Goal: Information Seeking & Learning: Find specific page/section

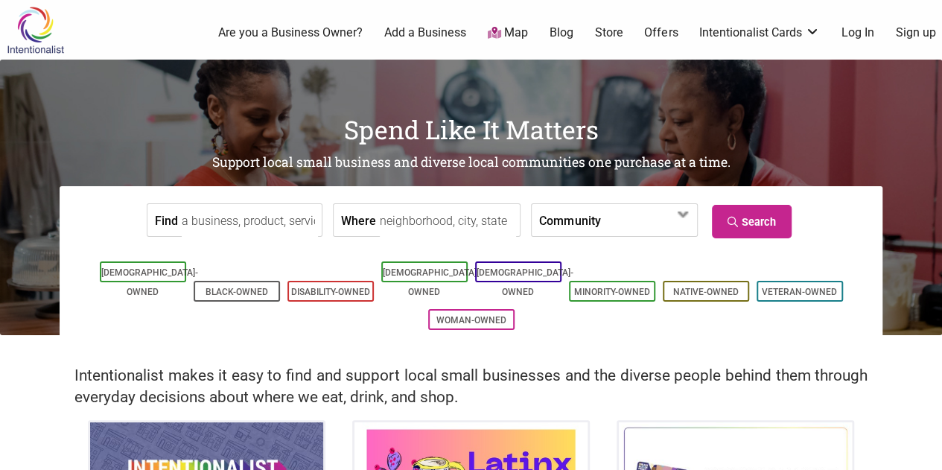
click at [250, 206] on input "Find" at bounding box center [250, 221] width 136 height 34
type input "shirt print"
click at [390, 232] on input "Where" at bounding box center [448, 221] width 136 height 34
type input "tacoma"
click at [758, 217] on link "Search" at bounding box center [752, 222] width 80 height 34
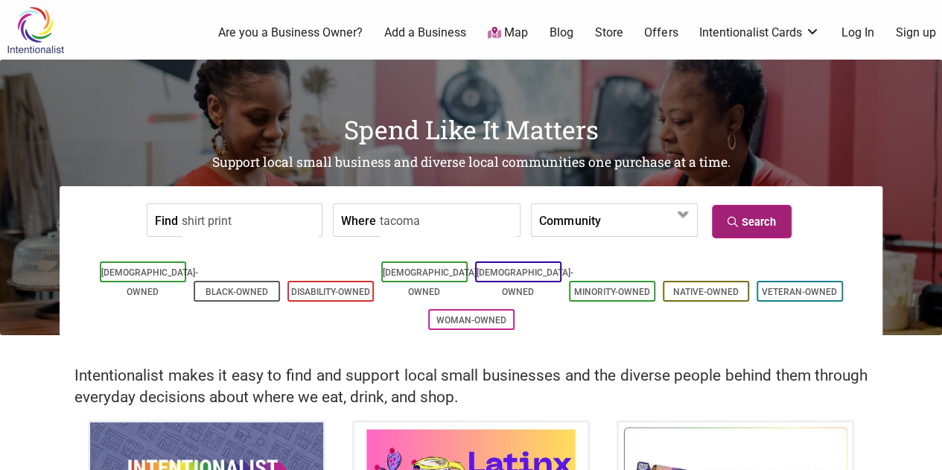
click at [753, 227] on link "Search" at bounding box center [752, 222] width 80 height 34
click at [252, 225] on input "shirt print" at bounding box center [250, 221] width 136 height 34
type input "s"
type input "print shirt"
click at [743, 220] on link "Search" at bounding box center [752, 222] width 80 height 34
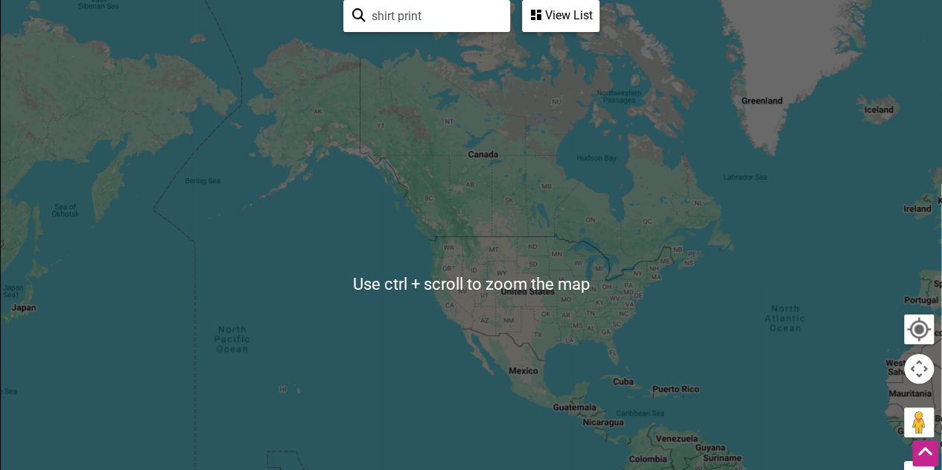
scroll to position [232, 0]
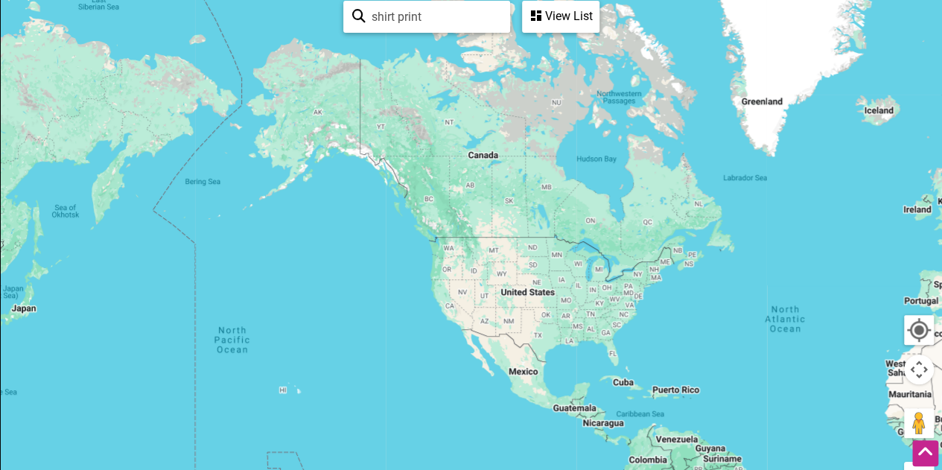
click at [445, 250] on div at bounding box center [471, 285] width 941 height 580
click at [447, 248] on div at bounding box center [471, 285] width 941 height 580
click at [445, 253] on div at bounding box center [471, 285] width 941 height 580
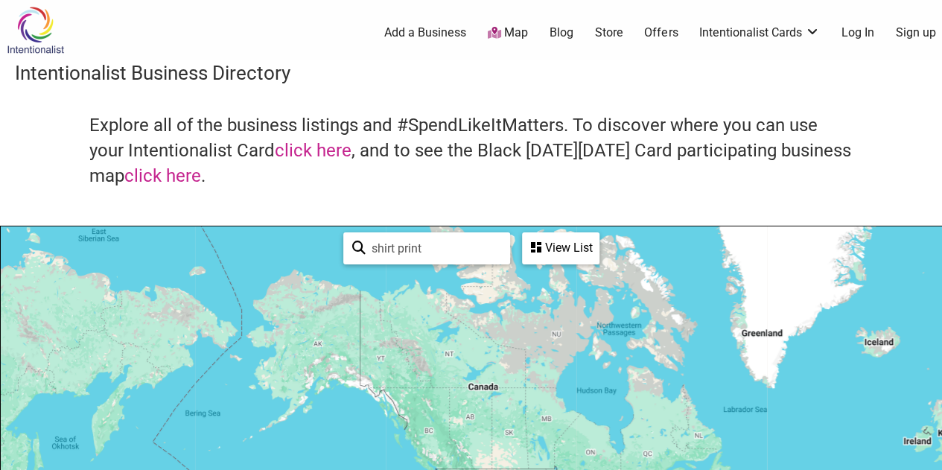
click at [560, 253] on div "View List" at bounding box center [561, 248] width 74 height 28
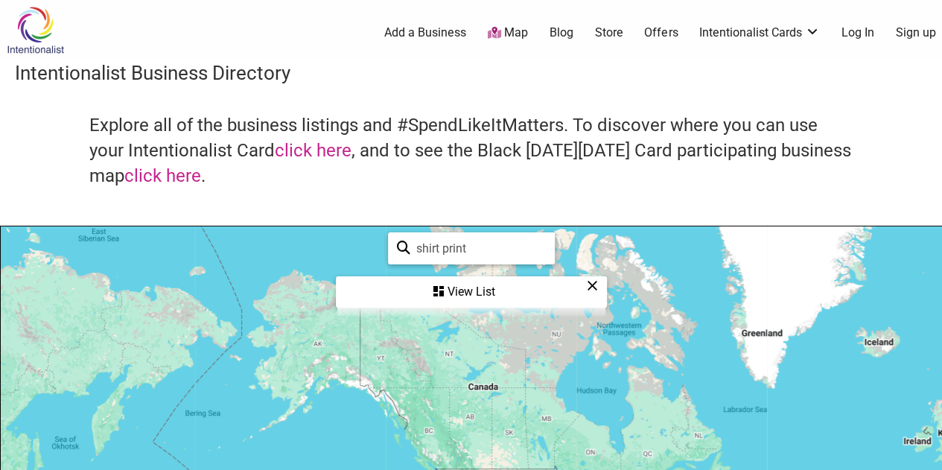
click at [489, 299] on div "View List" at bounding box center [471, 292] width 268 height 28
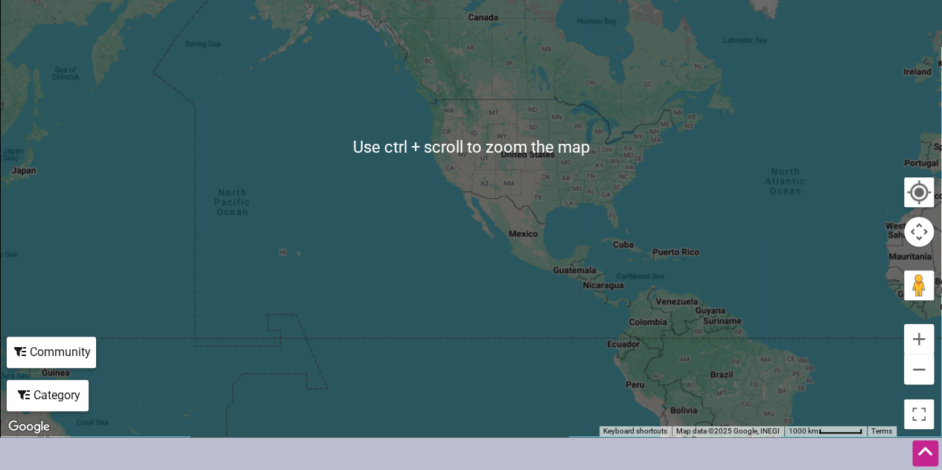
scroll to position [367, 0]
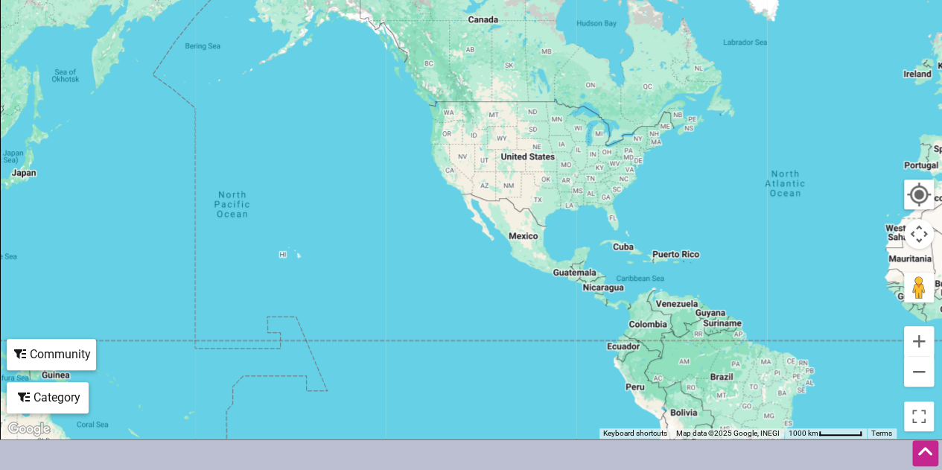
click at [445, 114] on div at bounding box center [471, 149] width 941 height 580
click at [924, 346] on button "Zoom in" at bounding box center [919, 341] width 30 height 30
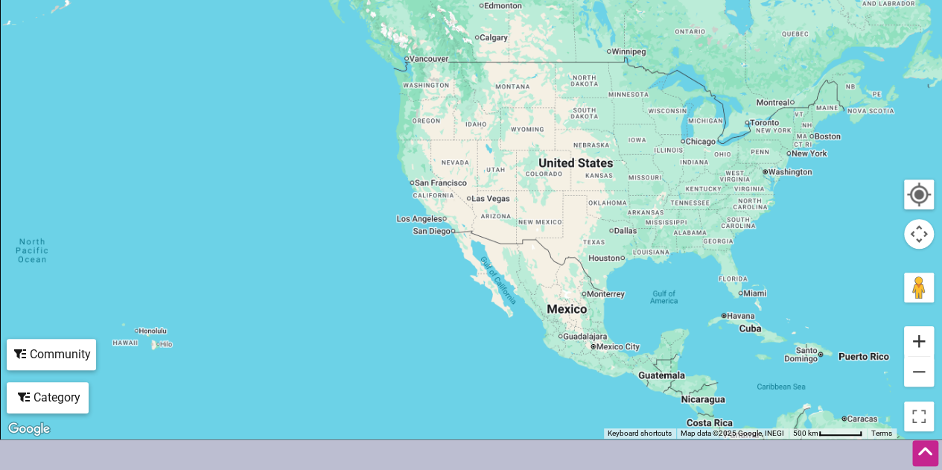
click at [924, 346] on button "Zoom in" at bounding box center [919, 341] width 30 height 30
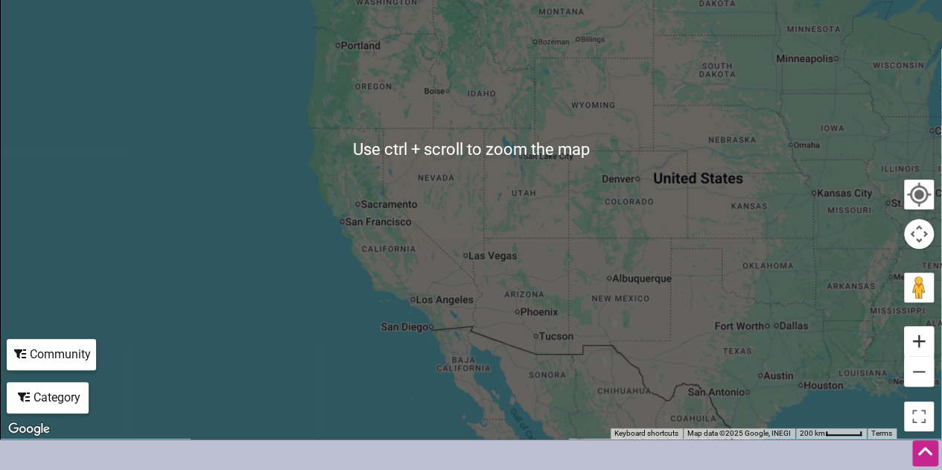
click at [924, 339] on button "Zoom in" at bounding box center [919, 341] width 30 height 30
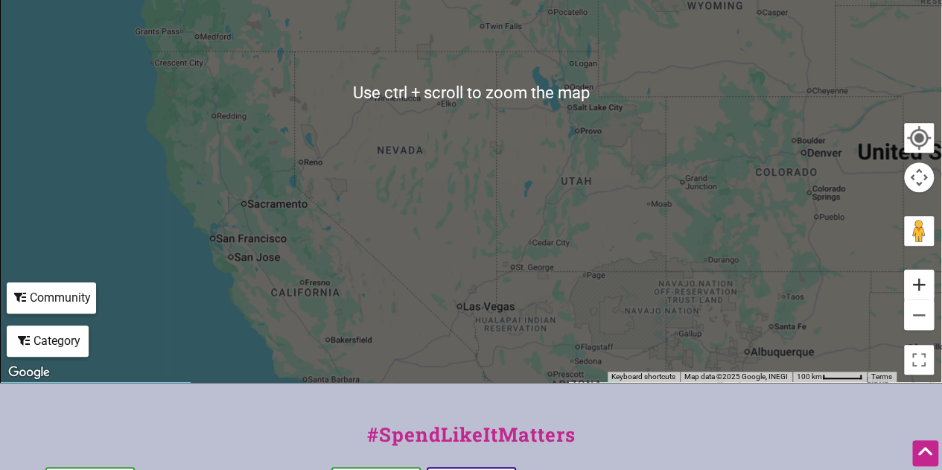
scroll to position [425, 0]
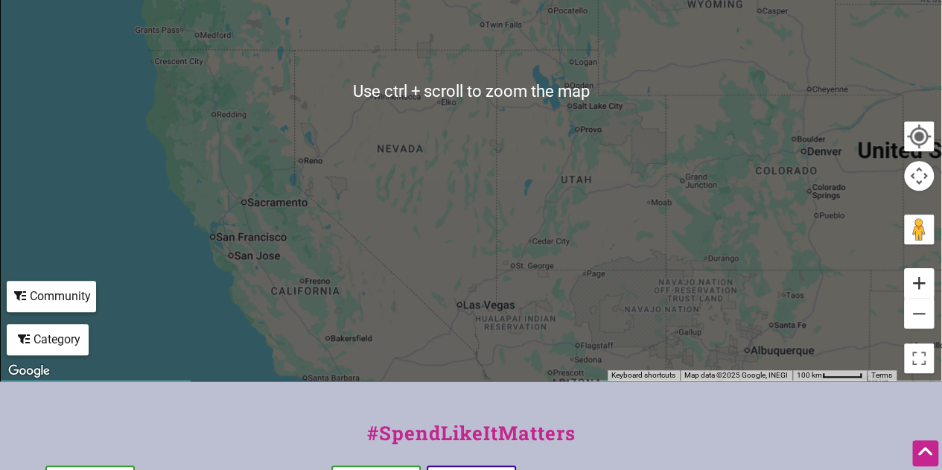
click at [919, 282] on button "Zoom in" at bounding box center [919, 283] width 30 height 30
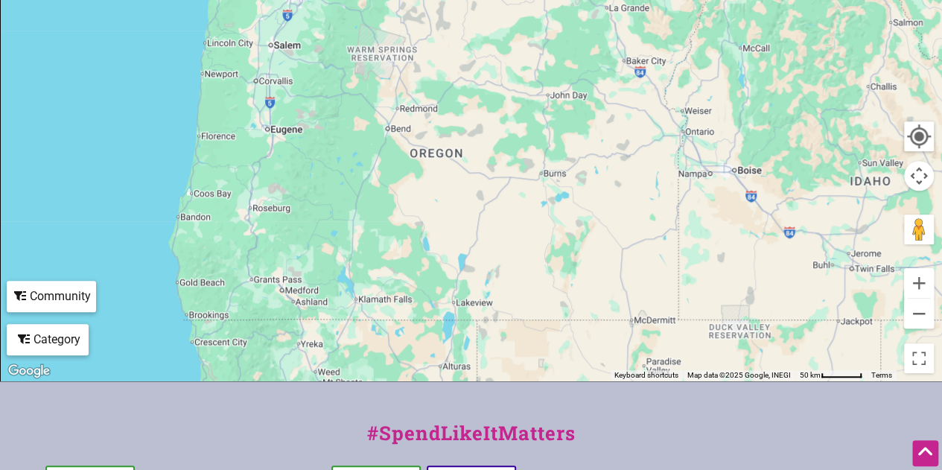
drag, startPoint x: 590, startPoint y: 194, endPoint x: 953, endPoint y: 504, distance: 476.6
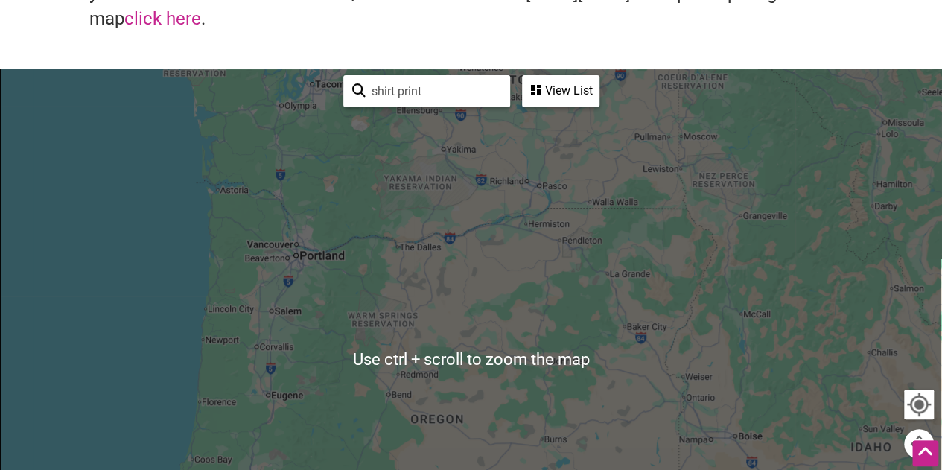
scroll to position [158, 0]
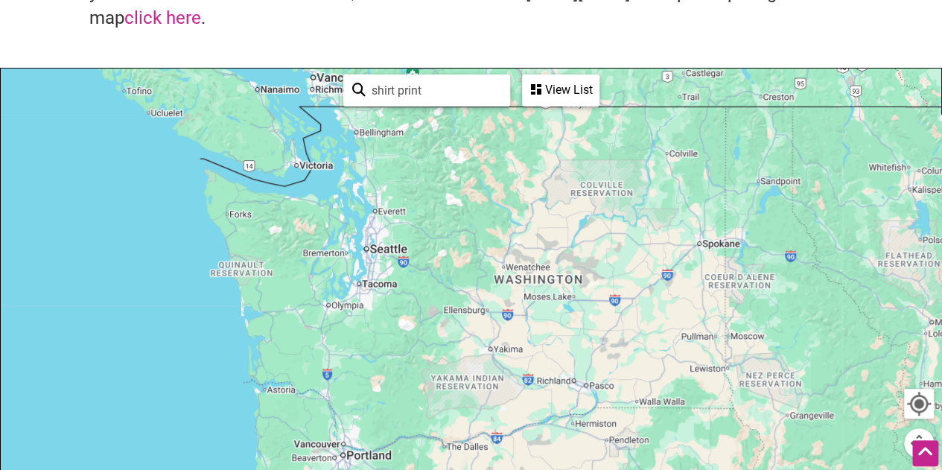
drag, startPoint x: 437, startPoint y: 225, endPoint x: 481, endPoint y: 433, distance: 212.4
click at [481, 433] on div at bounding box center [471, 359] width 941 height 580
click at [576, 89] on div "View List" at bounding box center [561, 90] width 74 height 28
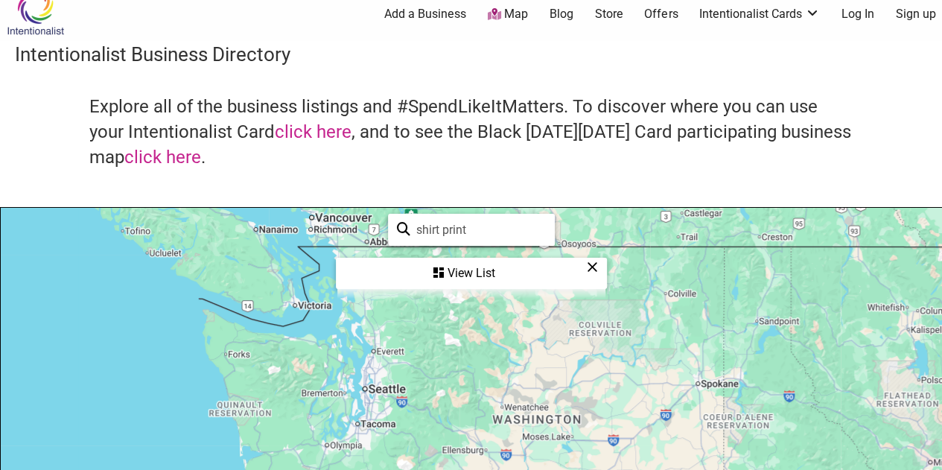
scroll to position [0, 0]
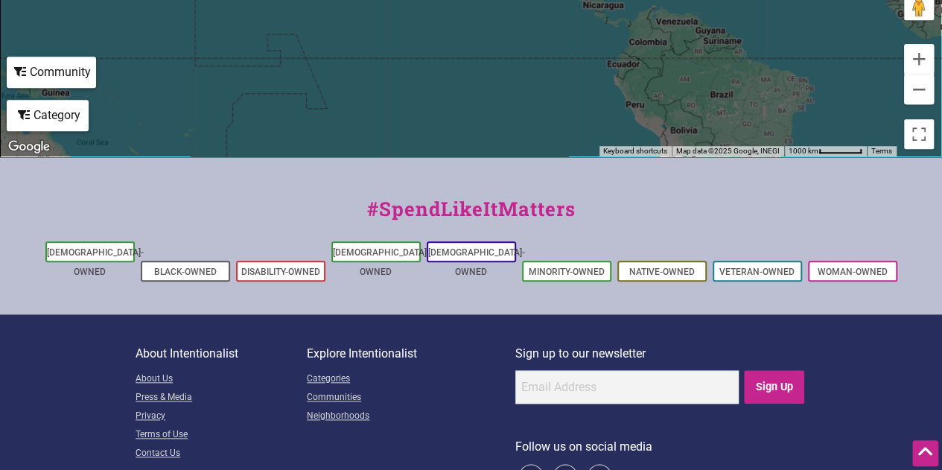
scroll to position [649, 0]
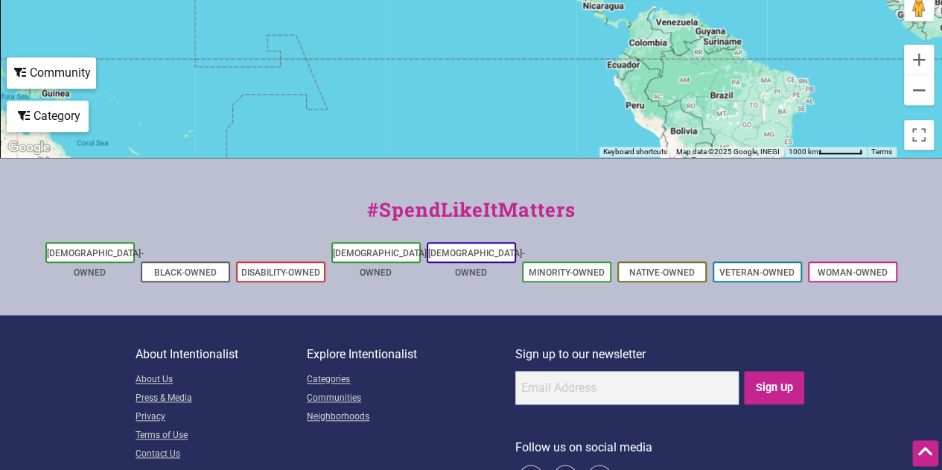
click at [22, 111] on icon at bounding box center [24, 116] width 12 height 12
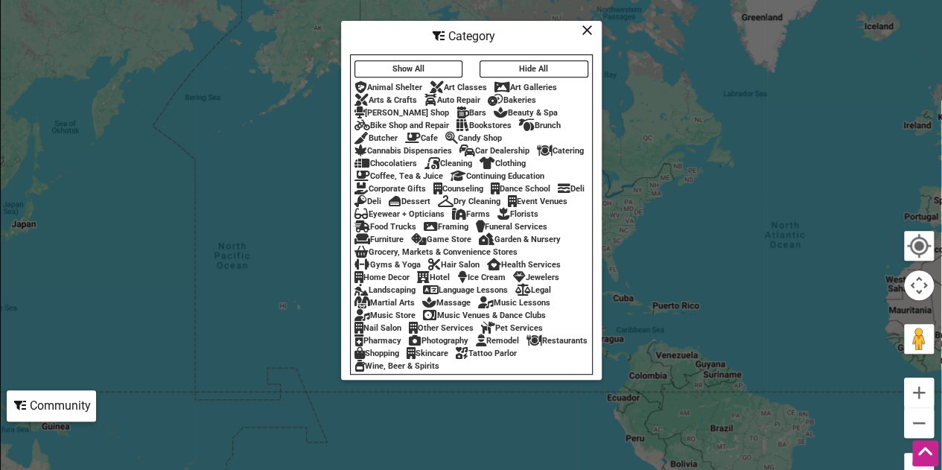
scroll to position [317, 0]
